Goal: Contribute content

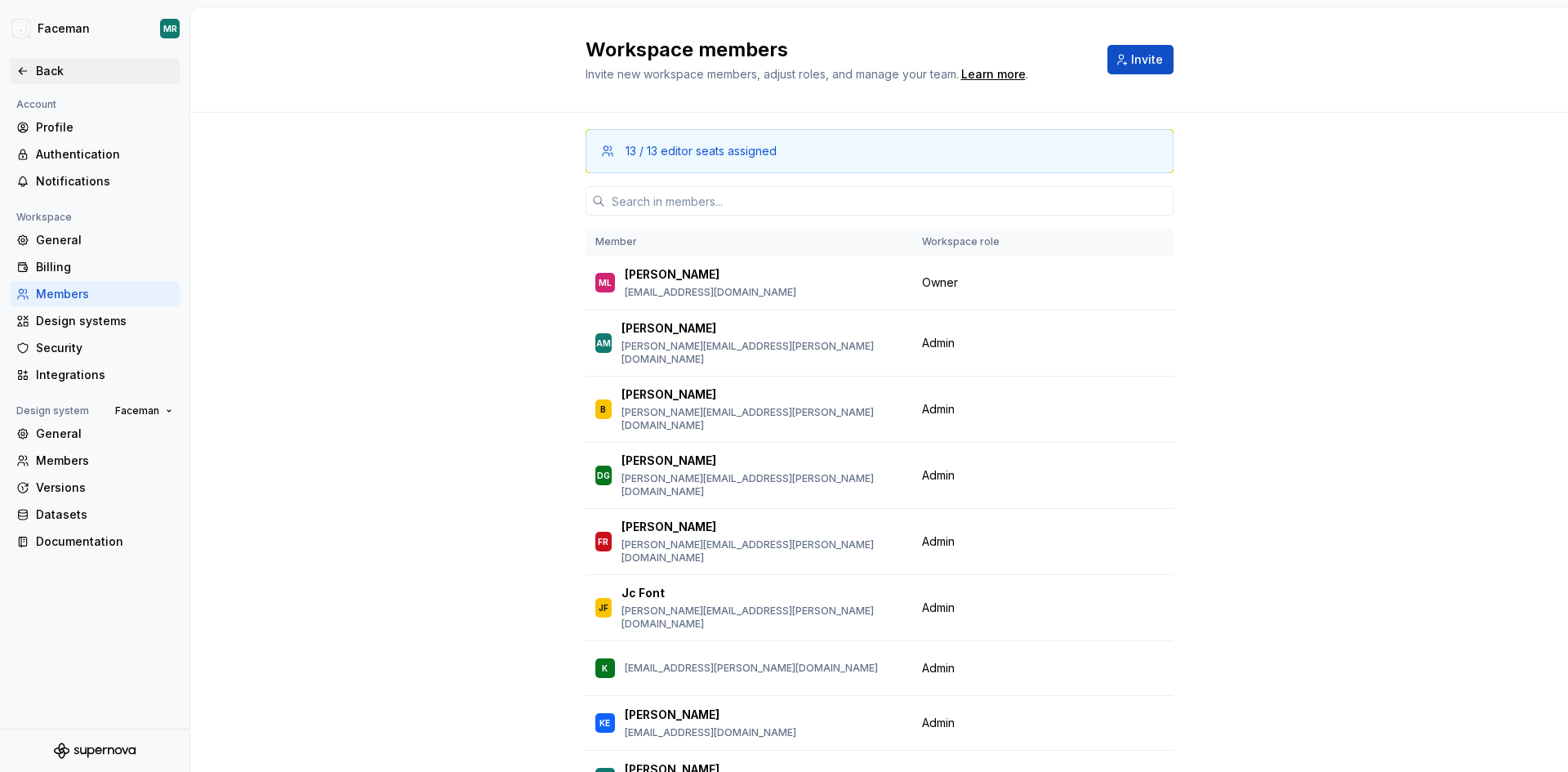
click at [50, 71] on div "Back" at bounding box center [104, 71] width 137 height 16
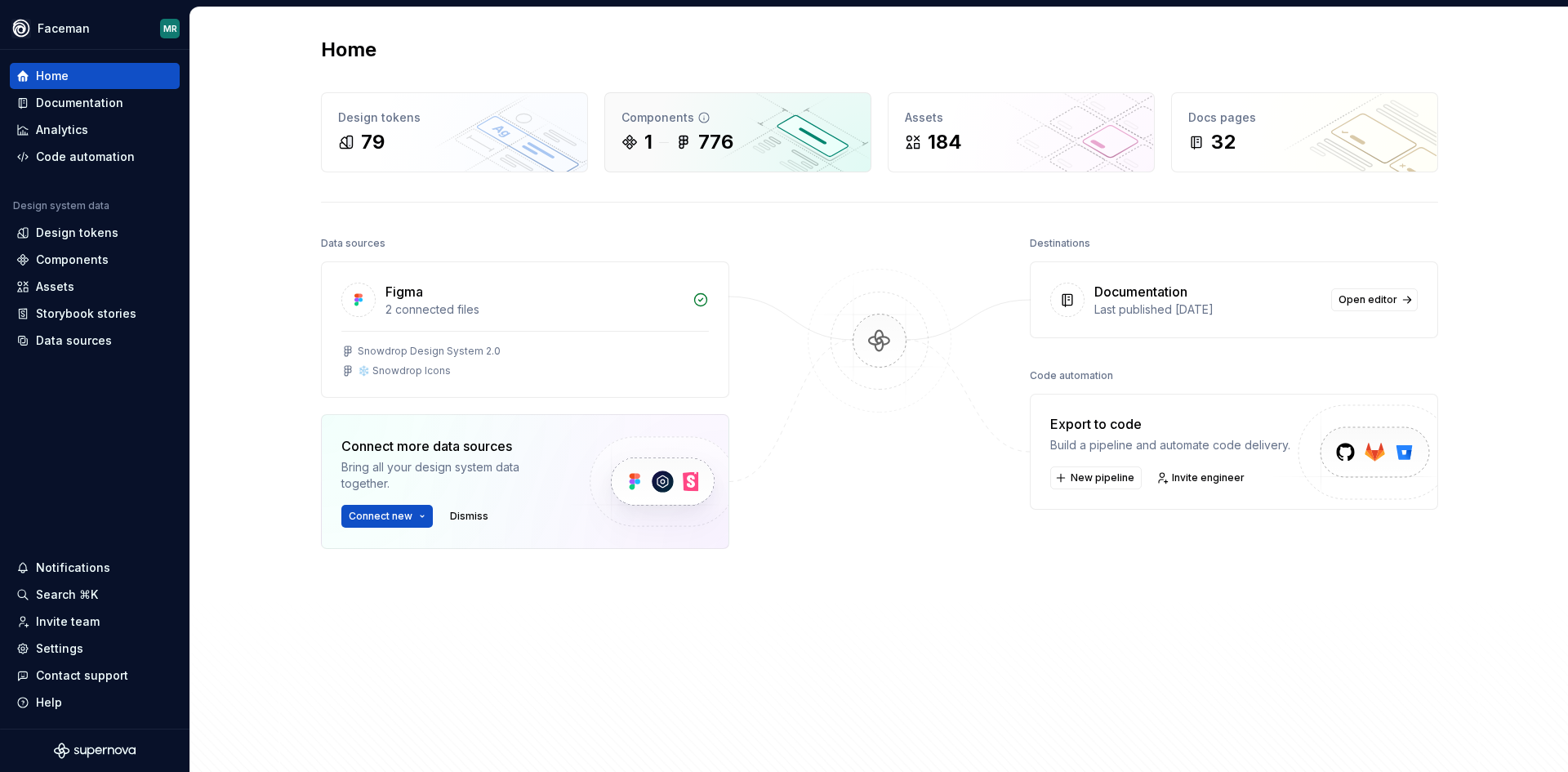
click at [746, 124] on div "Components" at bounding box center [738, 117] width 233 height 16
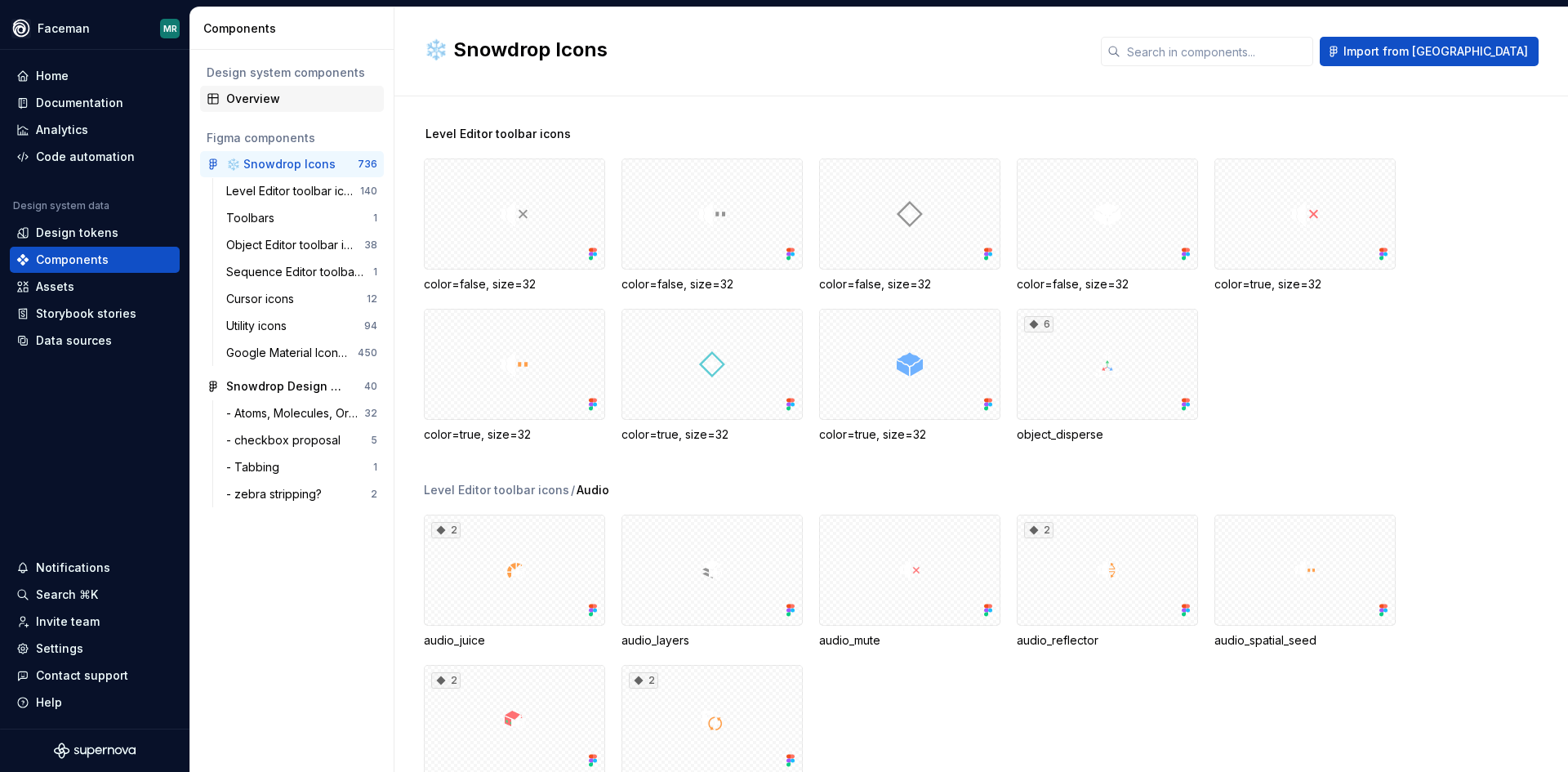
click at [258, 95] on div "Overview" at bounding box center [302, 99] width 151 height 16
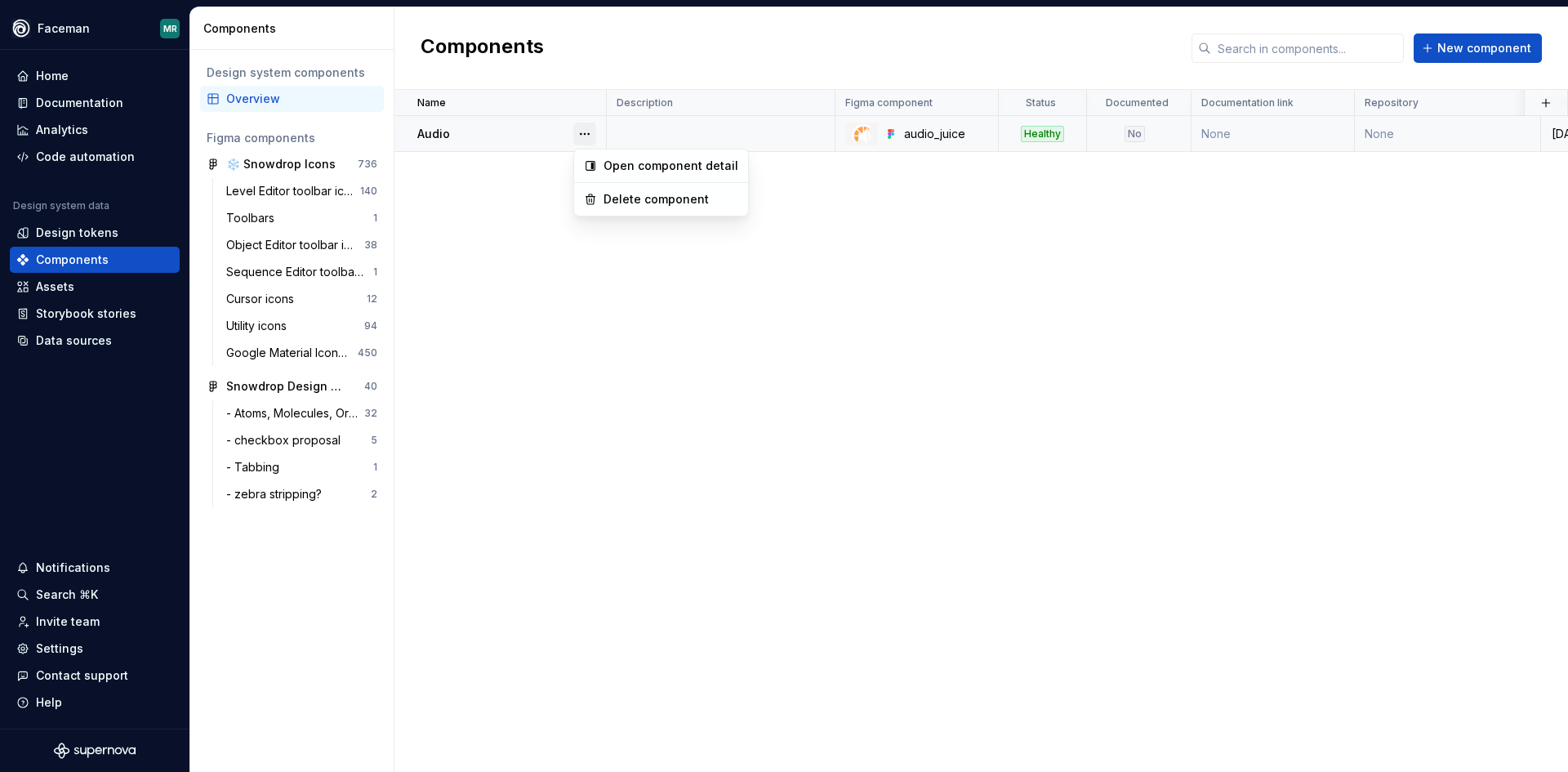
click at [589, 136] on button "button" at bounding box center [585, 134] width 23 height 23
click at [633, 197] on div "Delete component" at bounding box center [671, 199] width 135 height 16
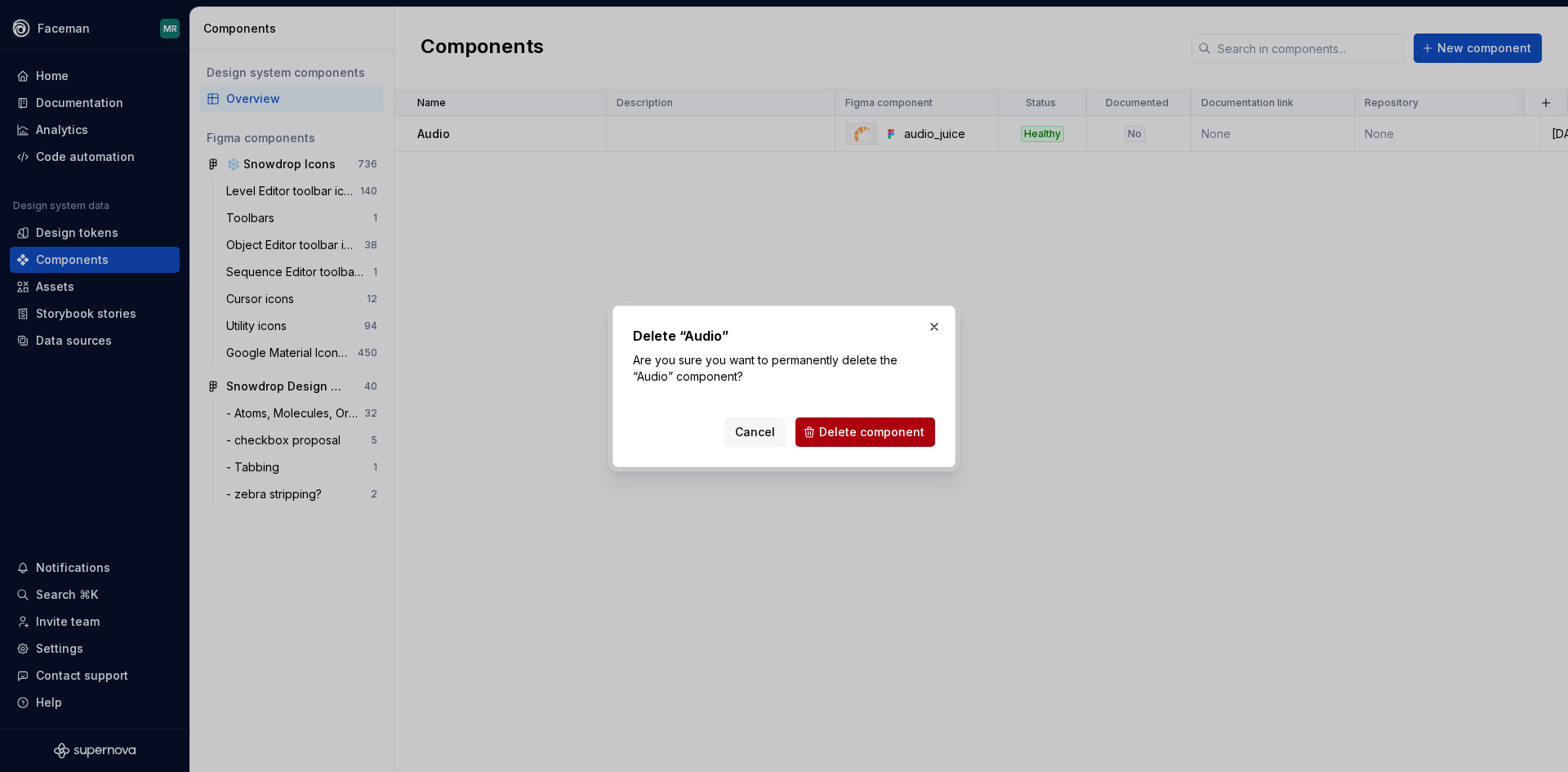
click at [877, 428] on span "Delete component" at bounding box center [872, 432] width 105 height 16
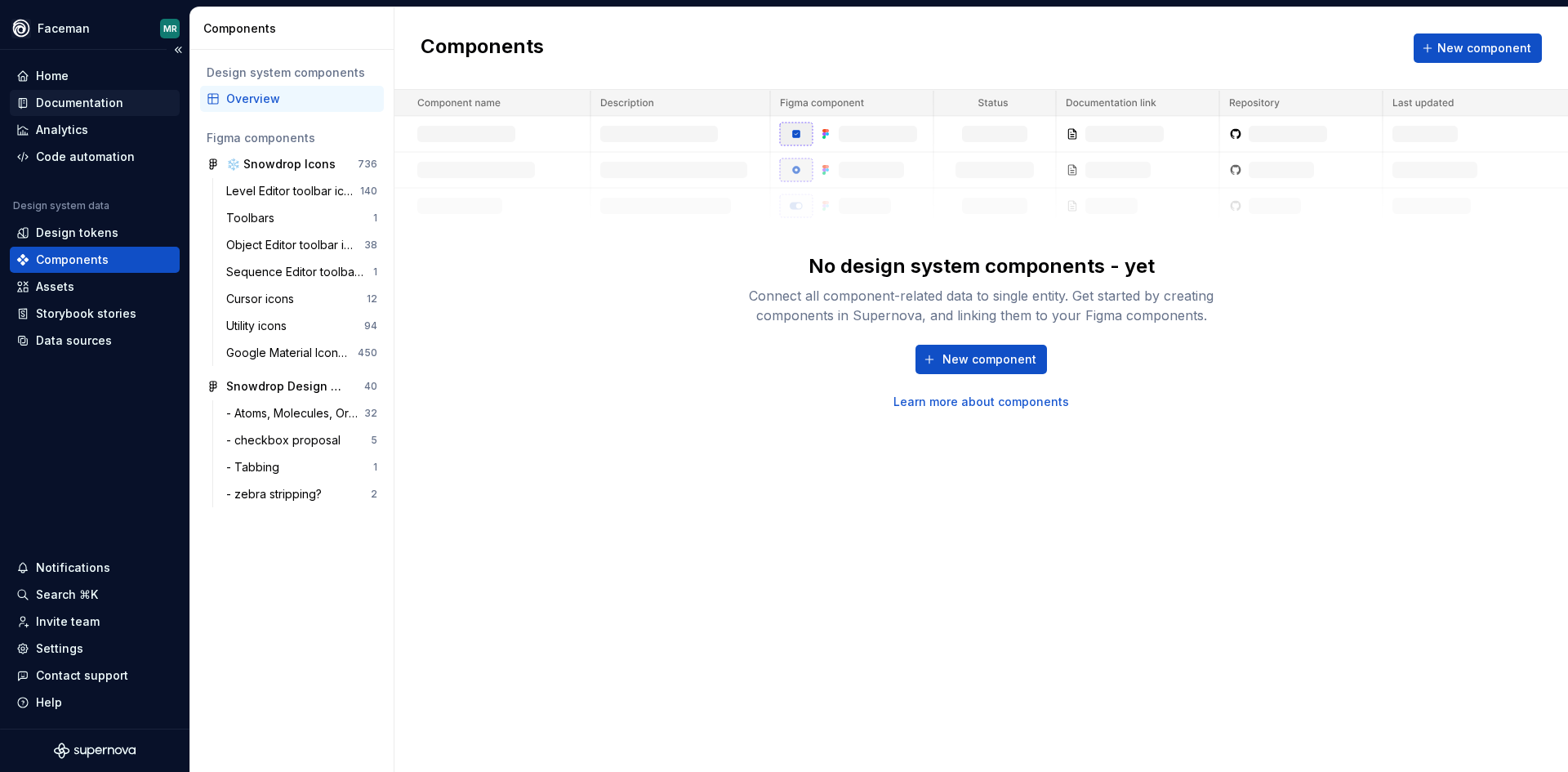
click at [90, 95] on div "Documentation" at bounding box center [79, 103] width 87 height 16
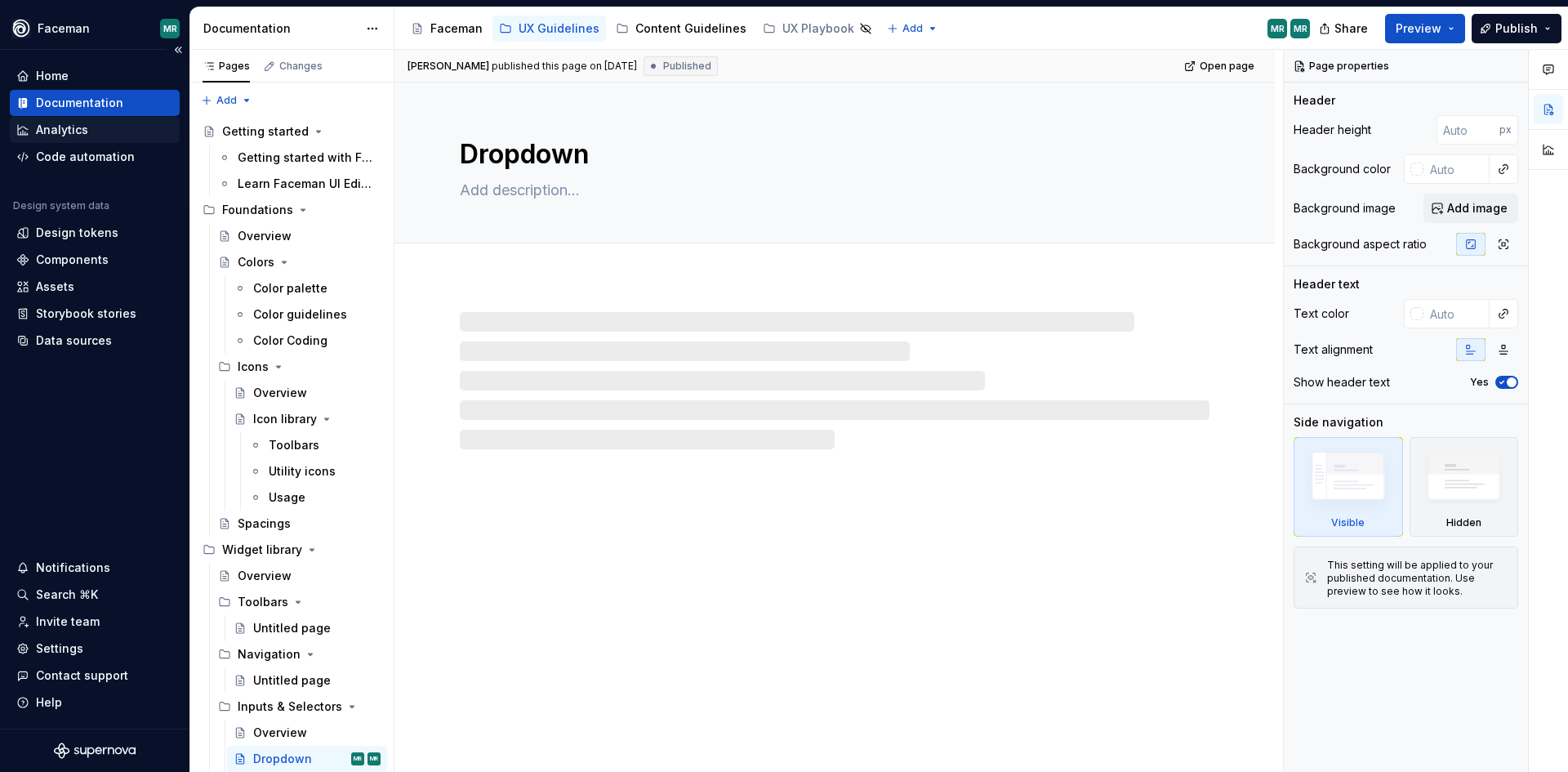
click at [52, 127] on div "Analytics" at bounding box center [61, 130] width 52 height 16
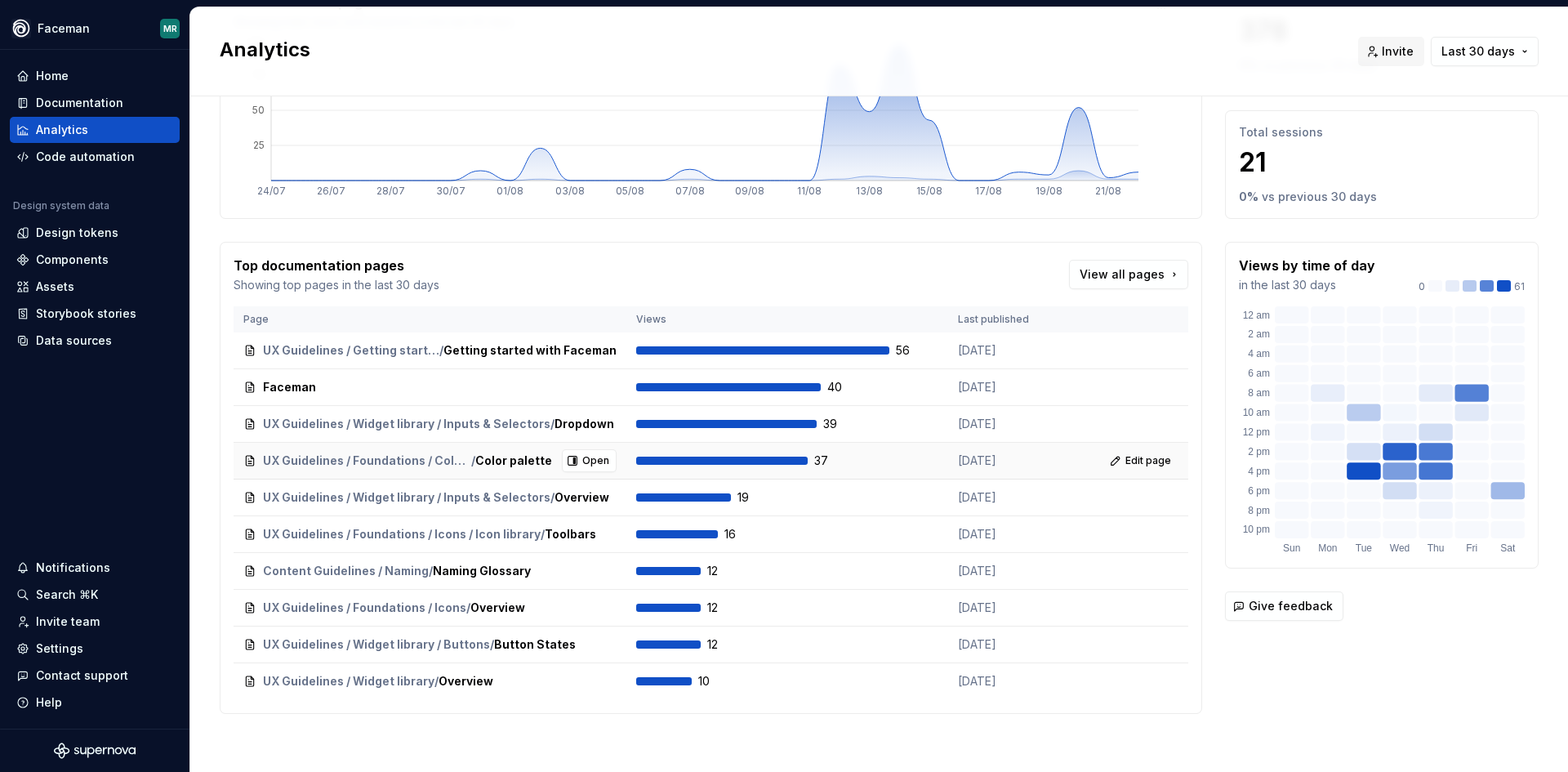
scroll to position [151, 0]
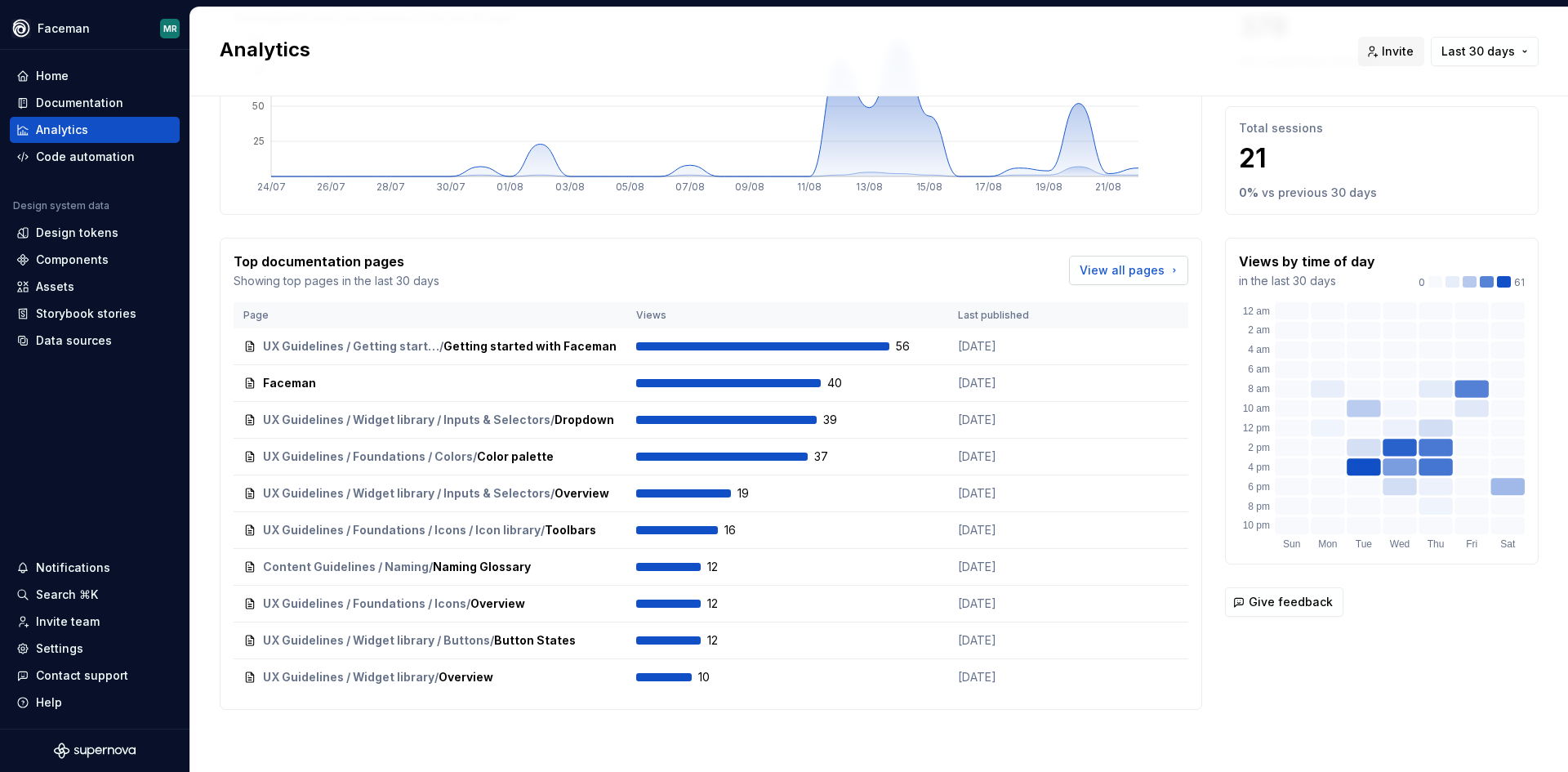
click at [1134, 277] on span "View all pages" at bounding box center [1122, 270] width 85 height 16
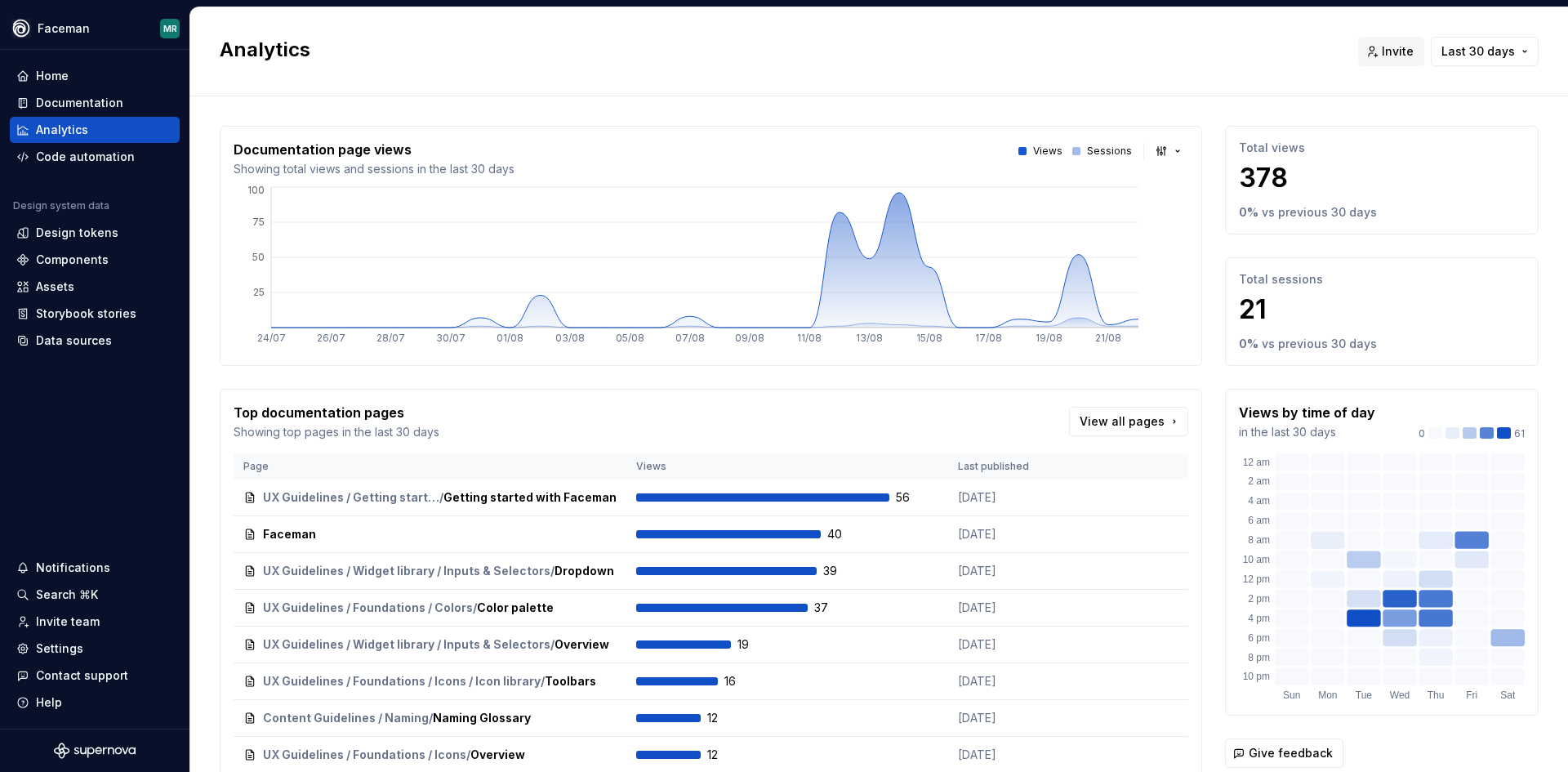
click at [1151, 152] on button "button" at bounding box center [1170, 151] width 37 height 23
click at [1168, 88] on html "Faceman MR Home Documentation Analytics Code automation Design system data Desi…" at bounding box center [784, 386] width 1568 height 772
click at [92, 101] on div "Documentation" at bounding box center [79, 103] width 87 height 16
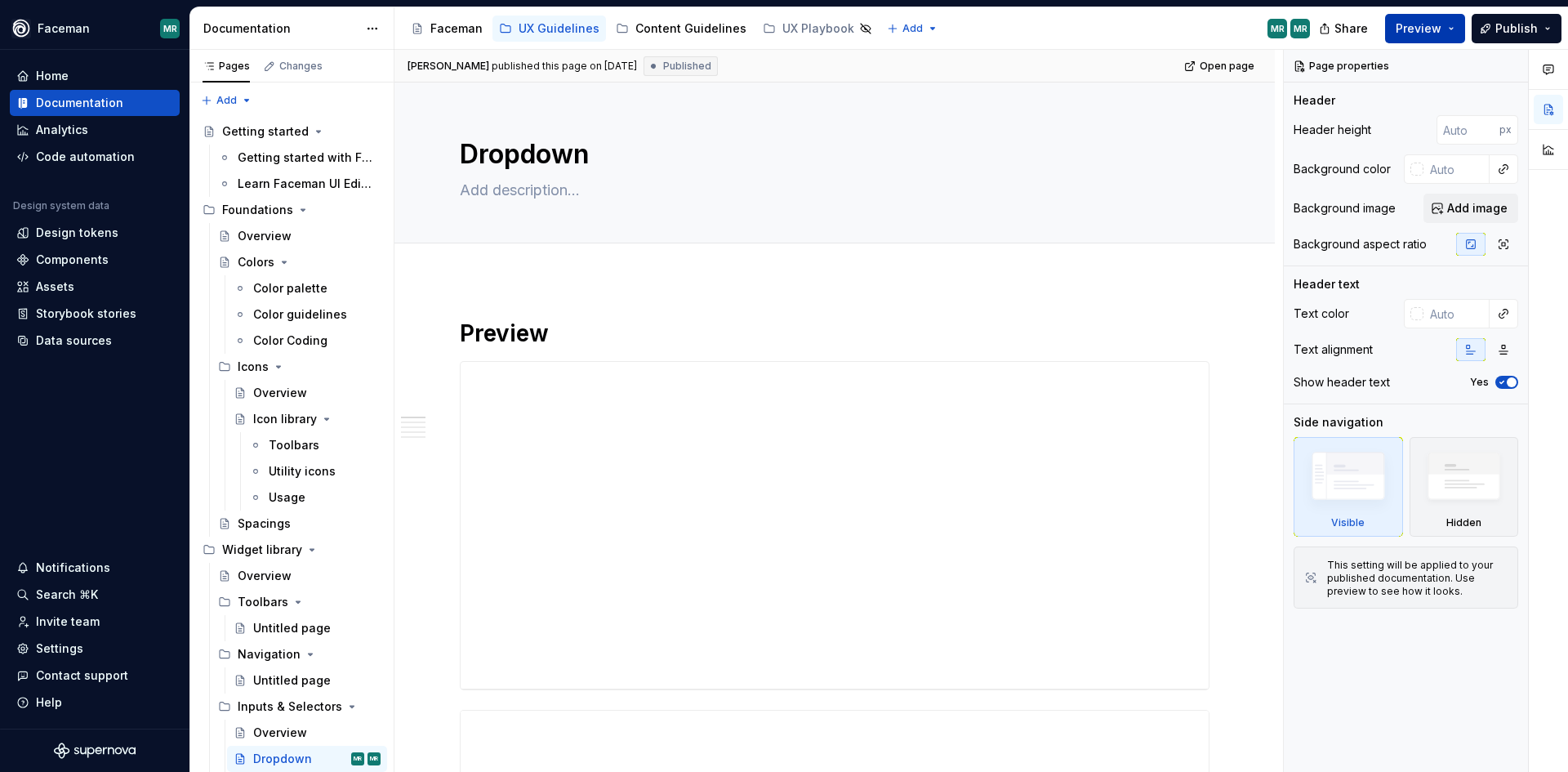
click at [1456, 28] on button "Preview" at bounding box center [1426, 28] width 80 height 29
click at [1544, 27] on button "Publish" at bounding box center [1516, 28] width 90 height 29
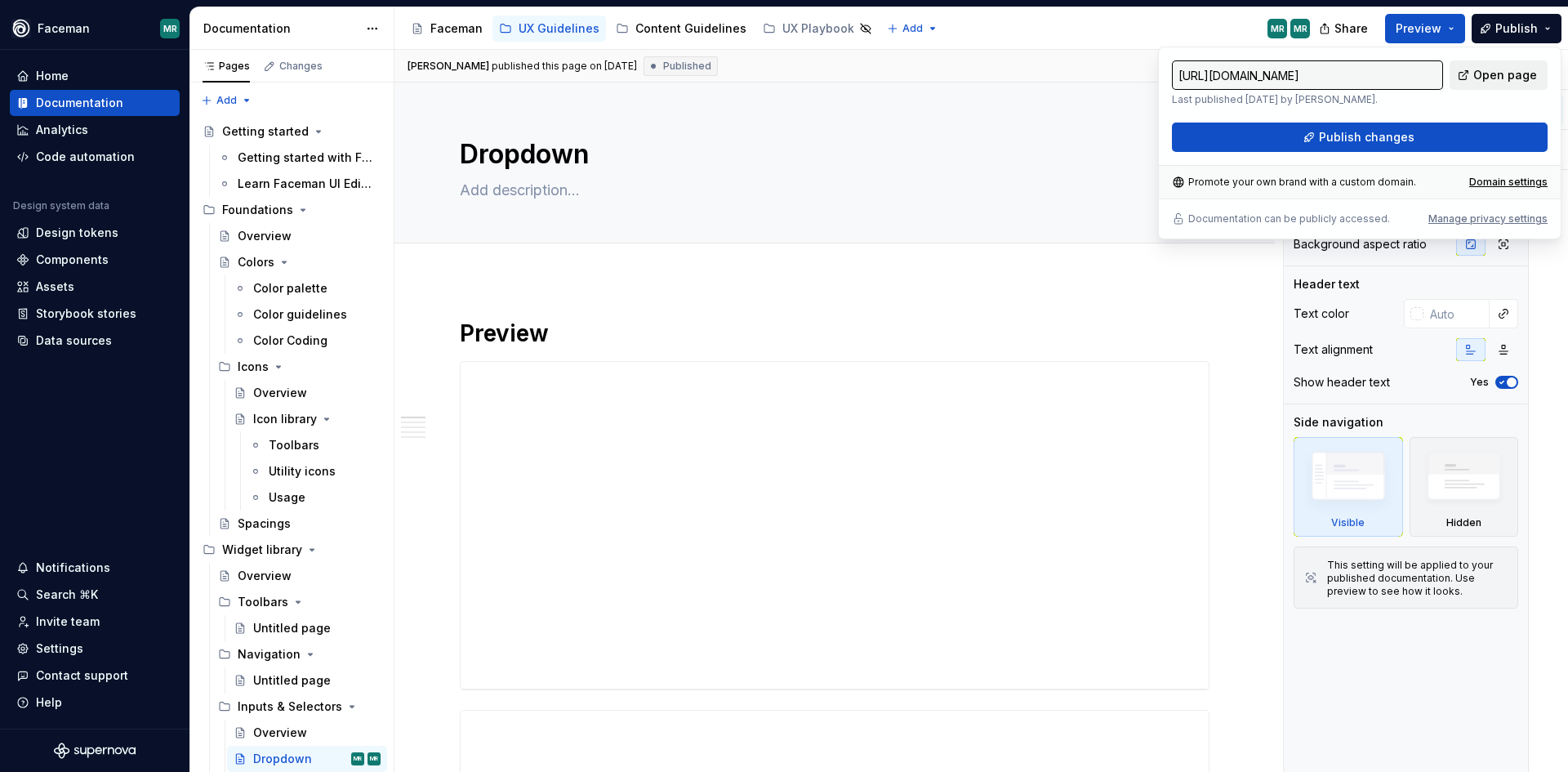
click at [1493, 71] on span "Open page" at bounding box center [1506, 75] width 64 height 16
type textarea "*"
